Goal: Information Seeking & Learning: Learn about a topic

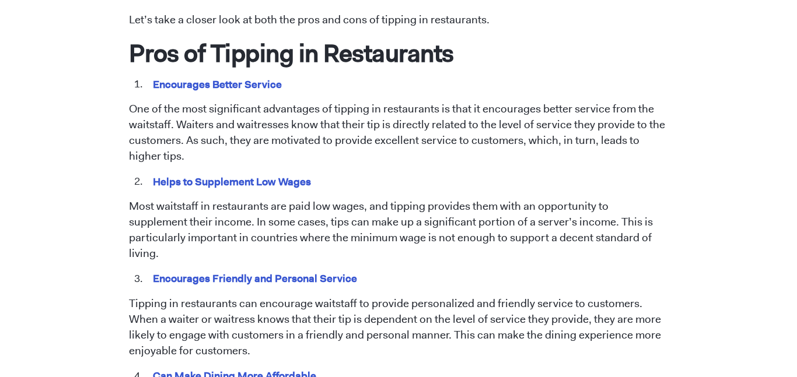
scroll to position [597, 0]
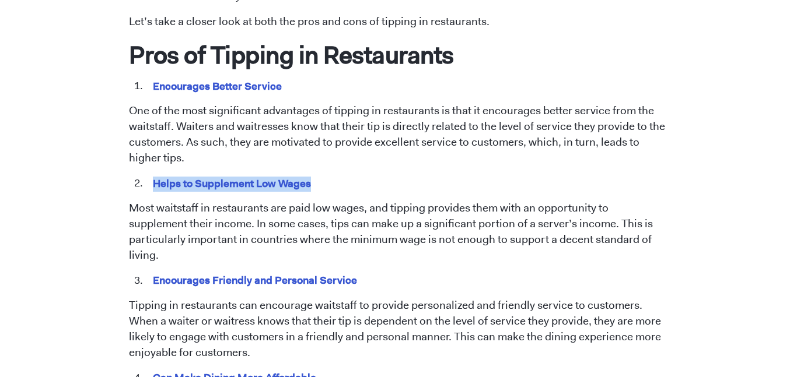
drag, startPoint x: 315, startPoint y: 184, endPoint x: 156, endPoint y: 184, distance: 158.6
click at [156, 184] on li "Helps to Supplement Low Wages" at bounding box center [406, 183] width 523 height 15
copy mark "Helps to Supplement Low Wages"
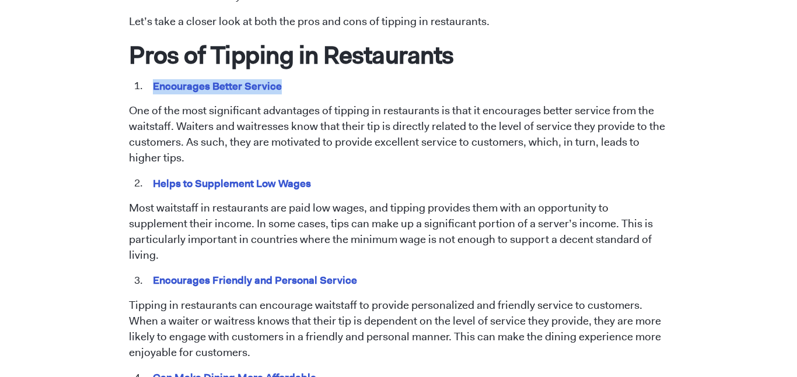
drag, startPoint x: 284, startPoint y: 86, endPoint x: 153, endPoint y: 87, distance: 130.7
click at [153, 87] on li "Encourages Better Service" at bounding box center [406, 86] width 523 height 15
copy mark "Encourages Better Service"
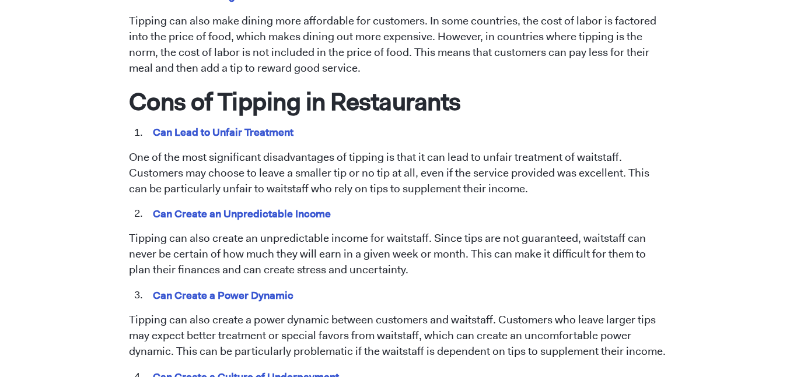
scroll to position [980, 0]
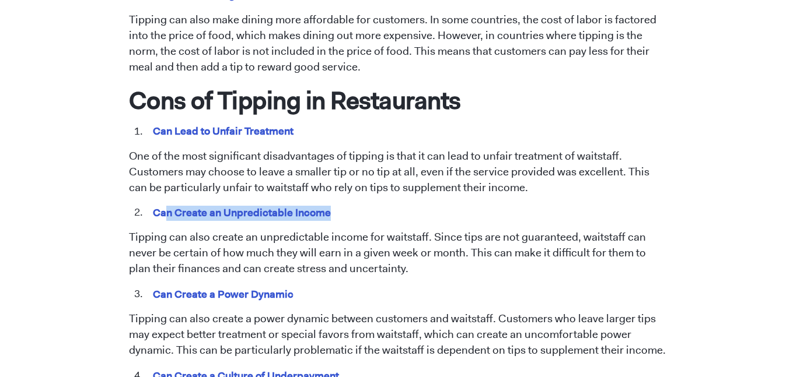
drag, startPoint x: 335, startPoint y: 196, endPoint x: 169, endPoint y: 199, distance: 166.9
click at [169, 205] on li "Can Create an Unpredictable Income" at bounding box center [406, 212] width 523 height 15
click at [169, 204] on mark "Can Create an Unpredictable Income" at bounding box center [242, 213] width 182 height 18
click at [164, 204] on mark "Can Create an Unpredictable Income" at bounding box center [242, 213] width 182 height 18
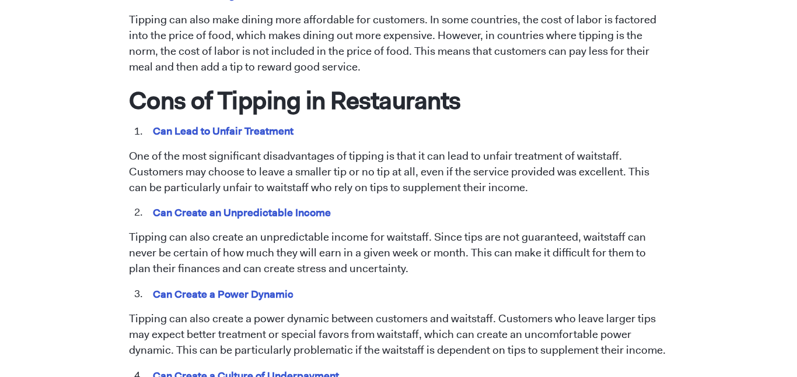
click at [164, 204] on mark "Can Create an Unpredictable Income" at bounding box center [242, 213] width 182 height 18
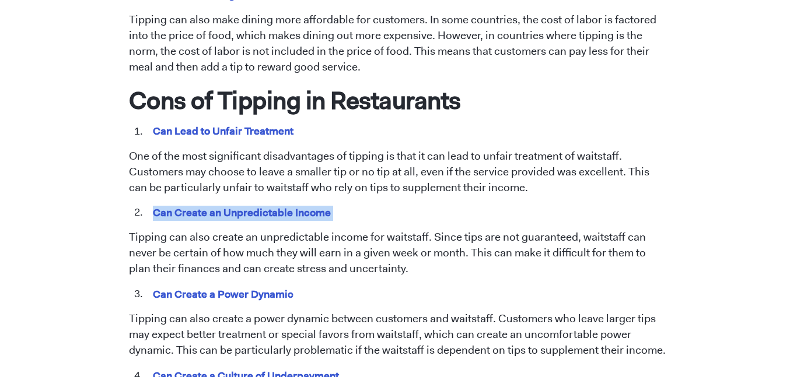
click at [368, 188] on span "Tipping has been a longstanding practice in the restaurant industry. However, t…" at bounding box center [399, 160] width 540 height 1222
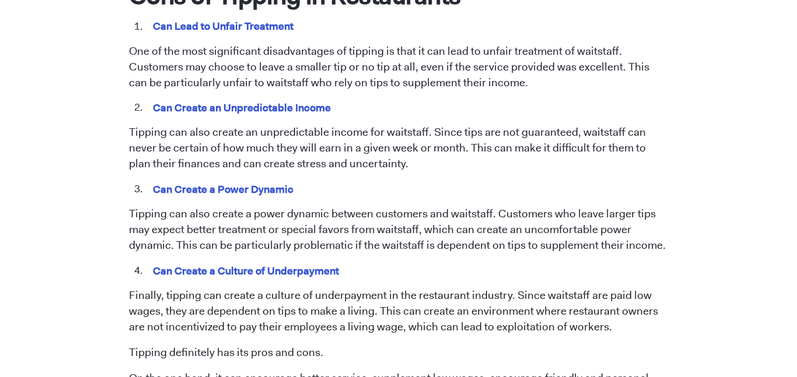
scroll to position [1083, 0]
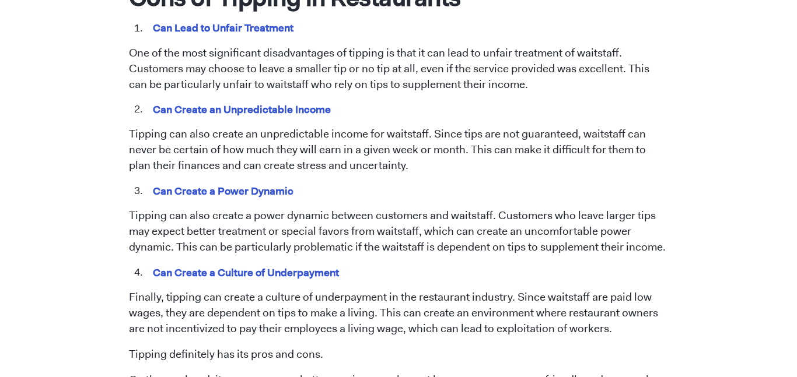
click at [210, 182] on mark "Can Create a Power Dynamic" at bounding box center [223, 191] width 145 height 18
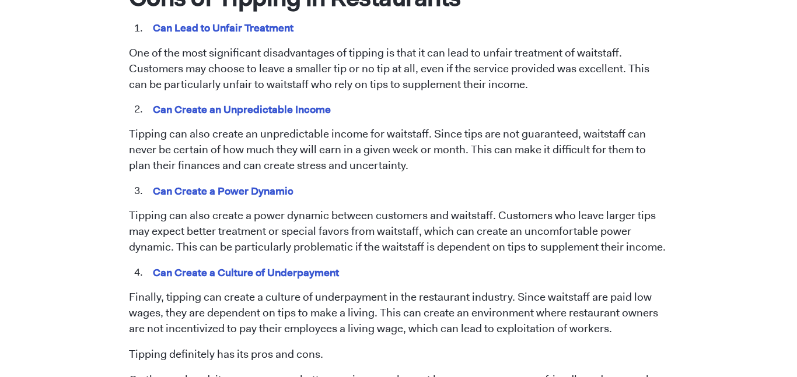
click at [204, 182] on mark "Can Create a Power Dynamic" at bounding box center [223, 191] width 145 height 18
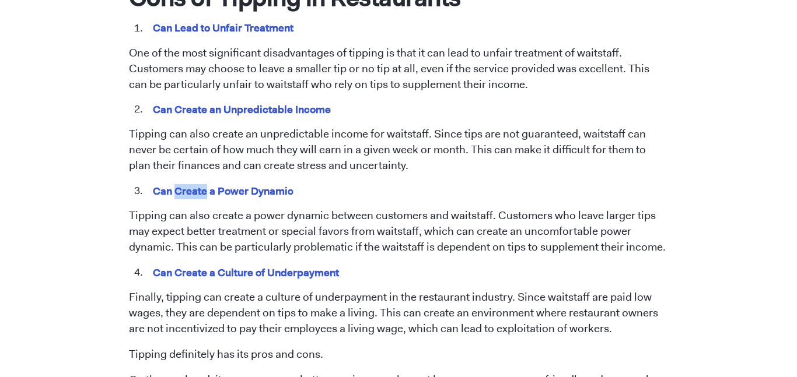
click at [204, 182] on mark "Can Create a Power Dynamic" at bounding box center [223, 191] width 145 height 18
click at [328, 127] on p "Tipping can also create an unpredictable income for waitstaff. Since tips are n…" at bounding box center [399, 150] width 540 height 47
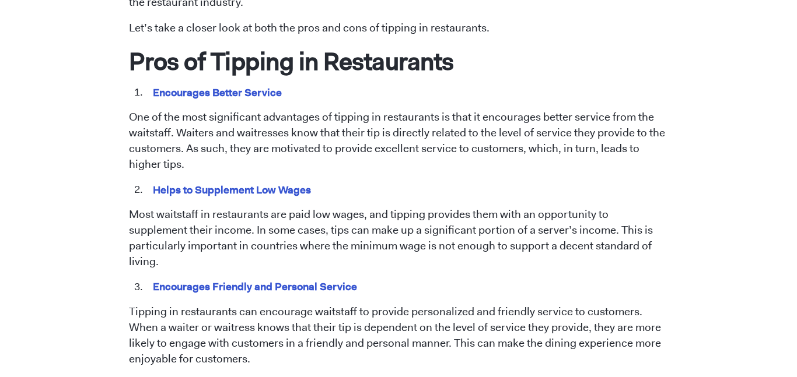
scroll to position [591, 0]
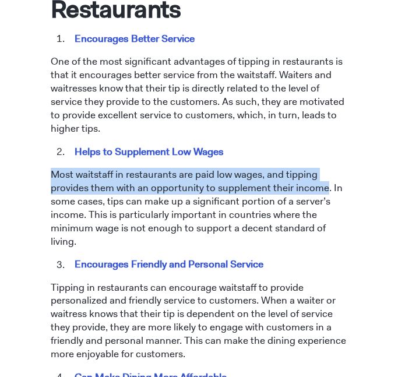
drag, startPoint x: 50, startPoint y: 160, endPoint x: 321, endPoint y: 169, distance: 271.4
click at [321, 169] on p "Most waitstaff in restaurants are paid low wages, and tipping provides them wit…" at bounding box center [199, 208] width 297 height 80
copy p "Most waitstaff in restaurants are paid low wages, and tipping provides them wit…"
